Goal: Transaction & Acquisition: Purchase product/service

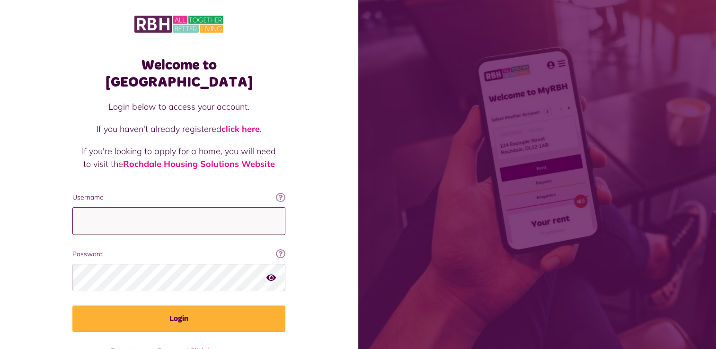
type input "**********"
click at [271, 273] on icon "button" at bounding box center [270, 277] width 9 height 9
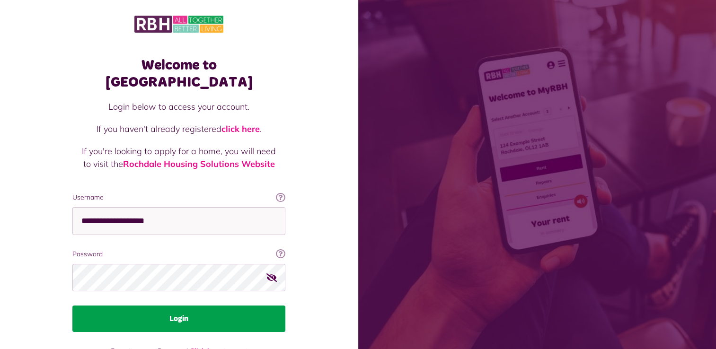
click at [179, 306] on button "Login" at bounding box center [178, 319] width 213 height 27
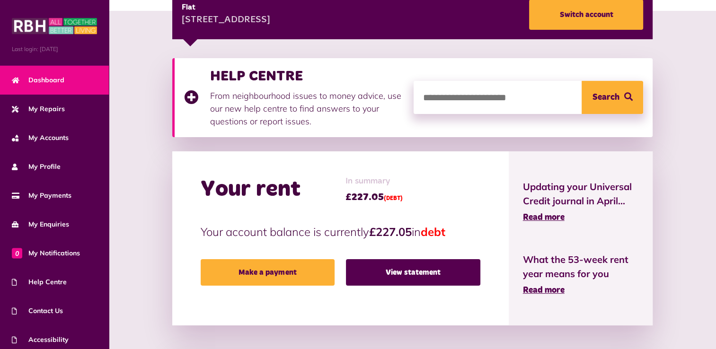
scroll to position [151, 0]
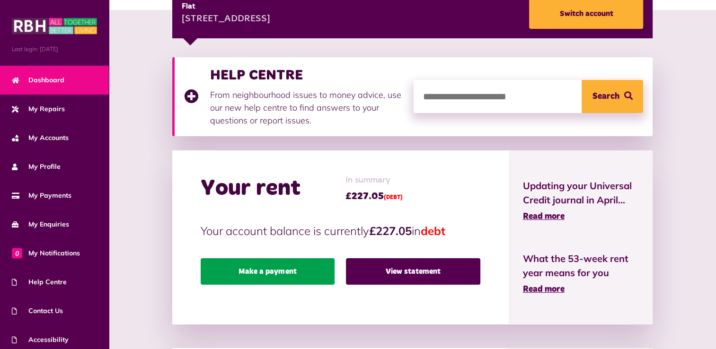
click at [282, 266] on link "Make a payment" at bounding box center [268, 271] width 134 height 27
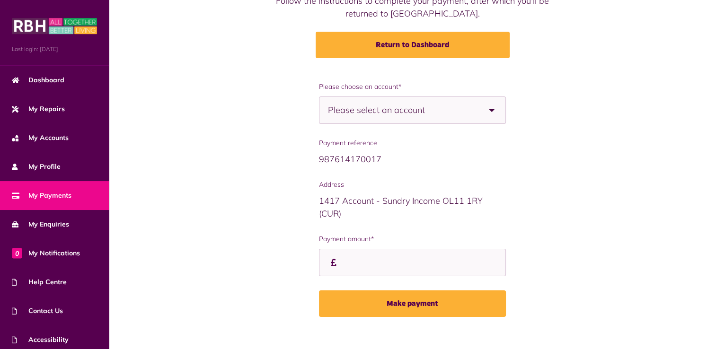
scroll to position [109, 0]
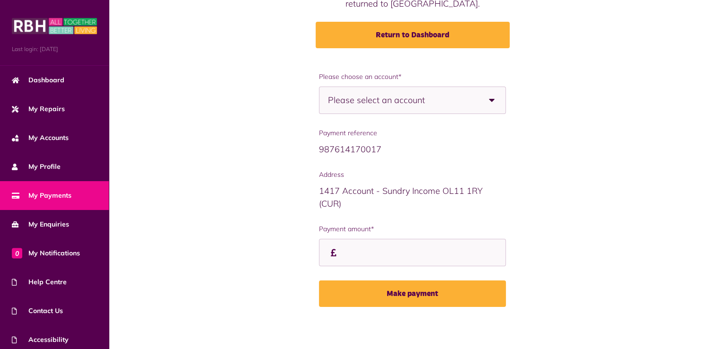
click at [491, 101] on b at bounding box center [492, 100] width 27 height 27
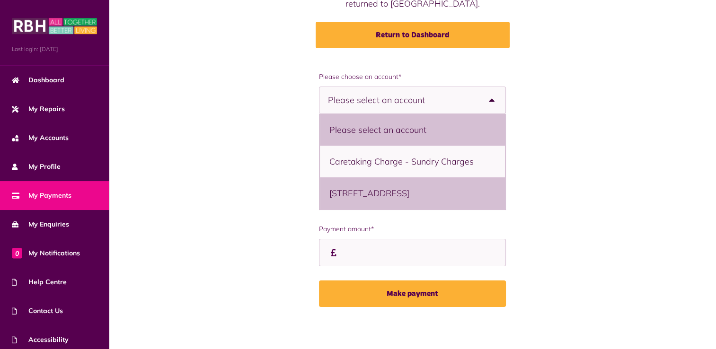
click at [452, 190] on li "161 Hartlebury, Freehold, Rochdale, OL11 4JX - Flat" at bounding box center [412, 194] width 185 height 32
select select "**********"
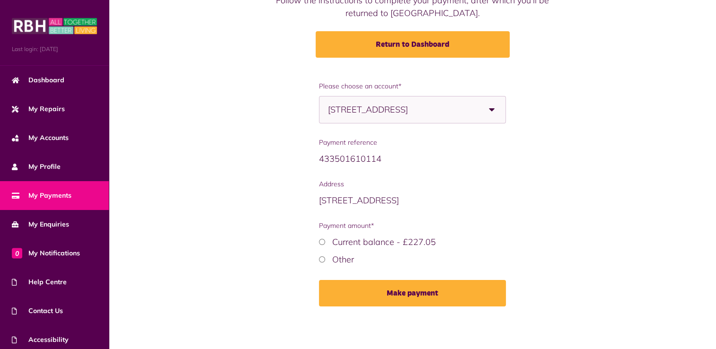
scroll to position [98, 0]
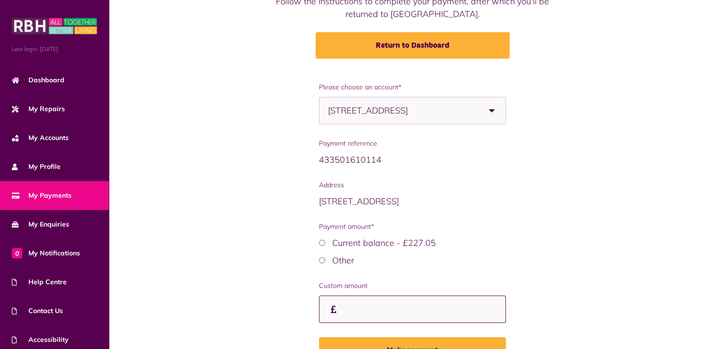
click at [339, 307] on input "Payment amount*" at bounding box center [412, 310] width 186 height 28
type input "*****"
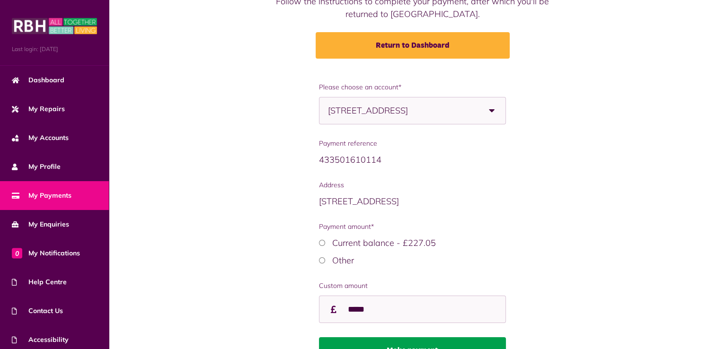
click at [368, 340] on button "Make payment" at bounding box center [412, 350] width 186 height 27
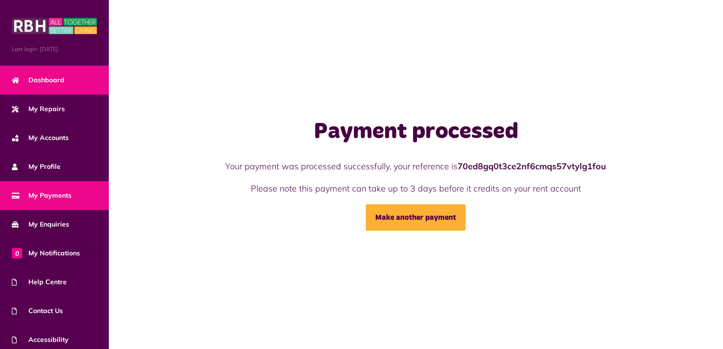
click at [49, 81] on span "Dashboard" at bounding box center [38, 80] width 53 height 10
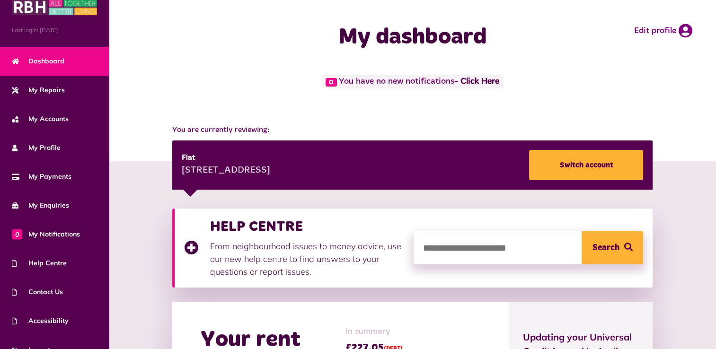
scroll to position [33, 0]
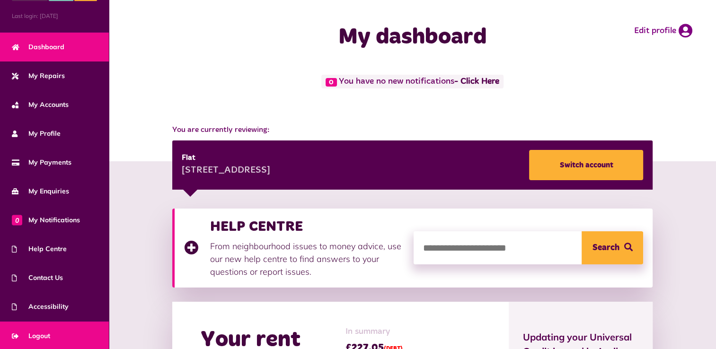
click at [42, 335] on span "Logout" at bounding box center [31, 336] width 38 height 10
